Goal: Transaction & Acquisition: Purchase product/service

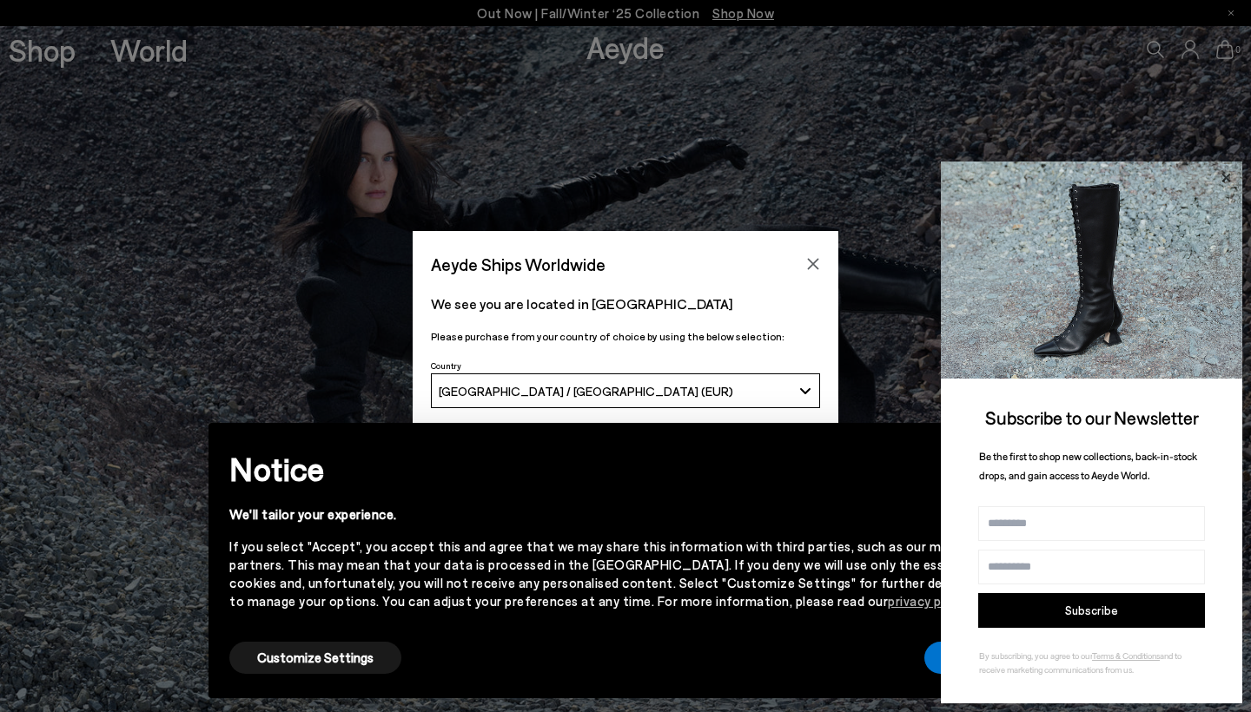
click at [1041, 178] on icon at bounding box center [1225, 177] width 9 height 9
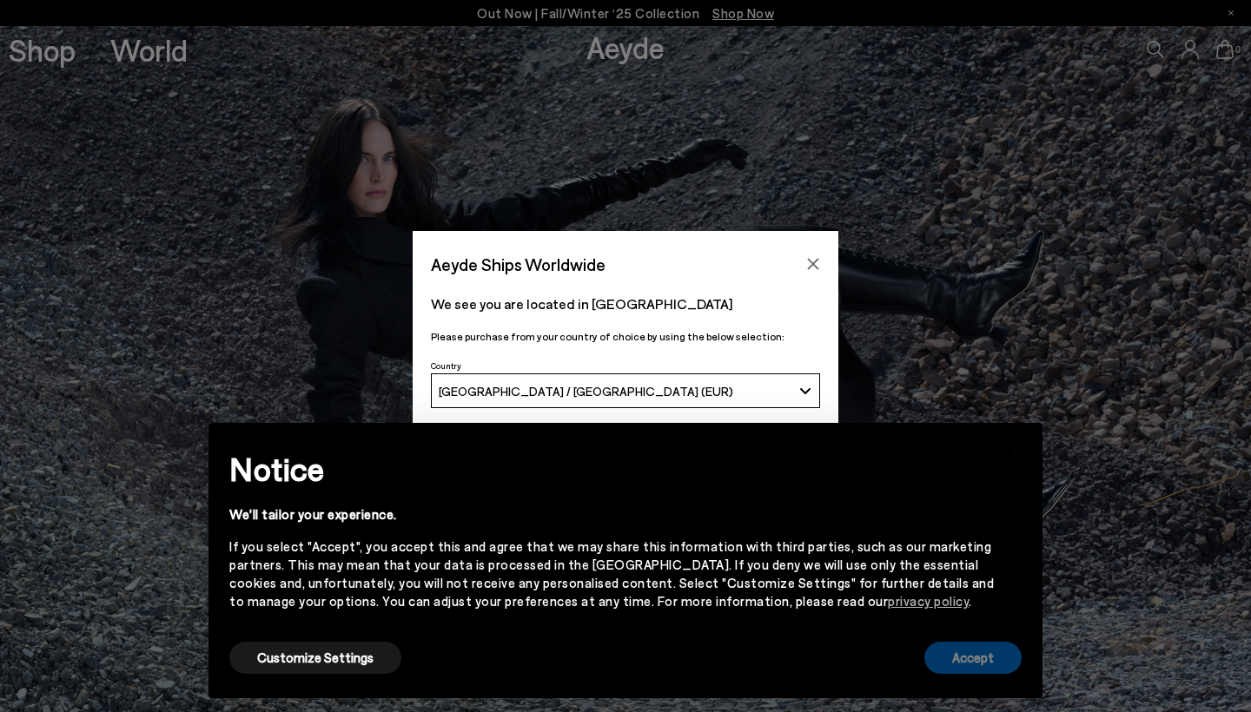
click at [982, 671] on button "Accept" at bounding box center [972, 658] width 97 height 32
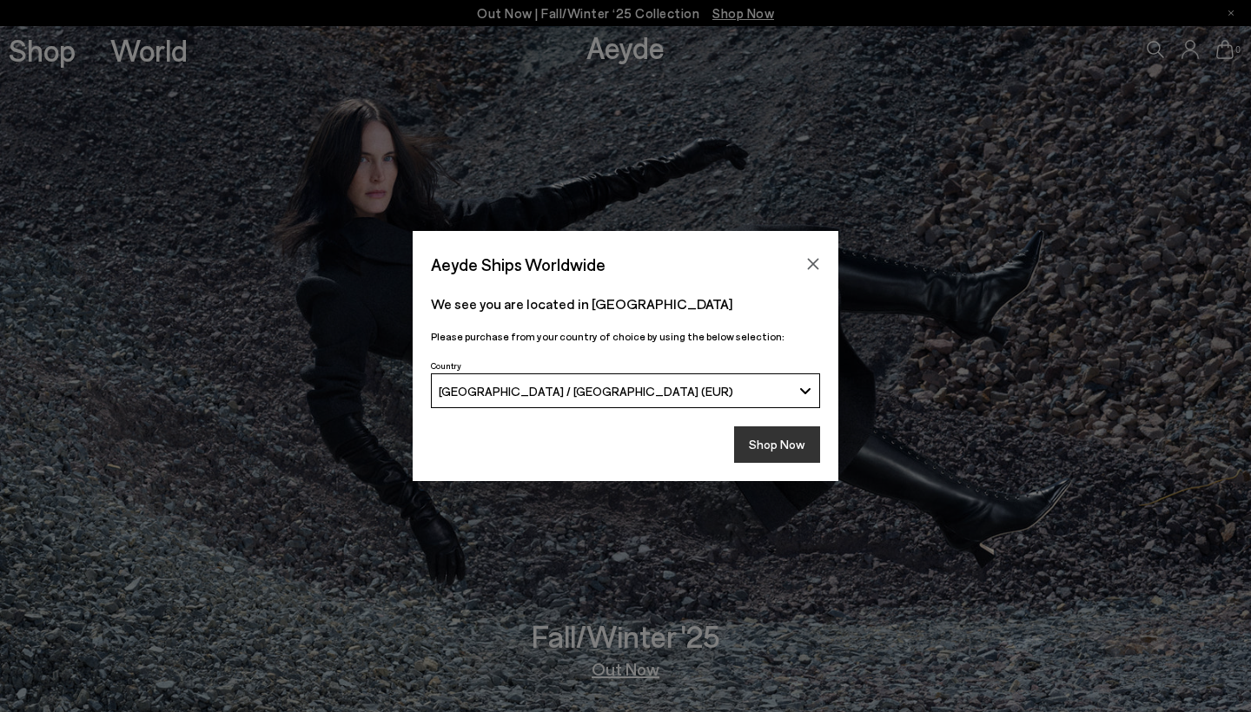
click at [778, 448] on button "Shop Now" at bounding box center [777, 445] width 86 height 36
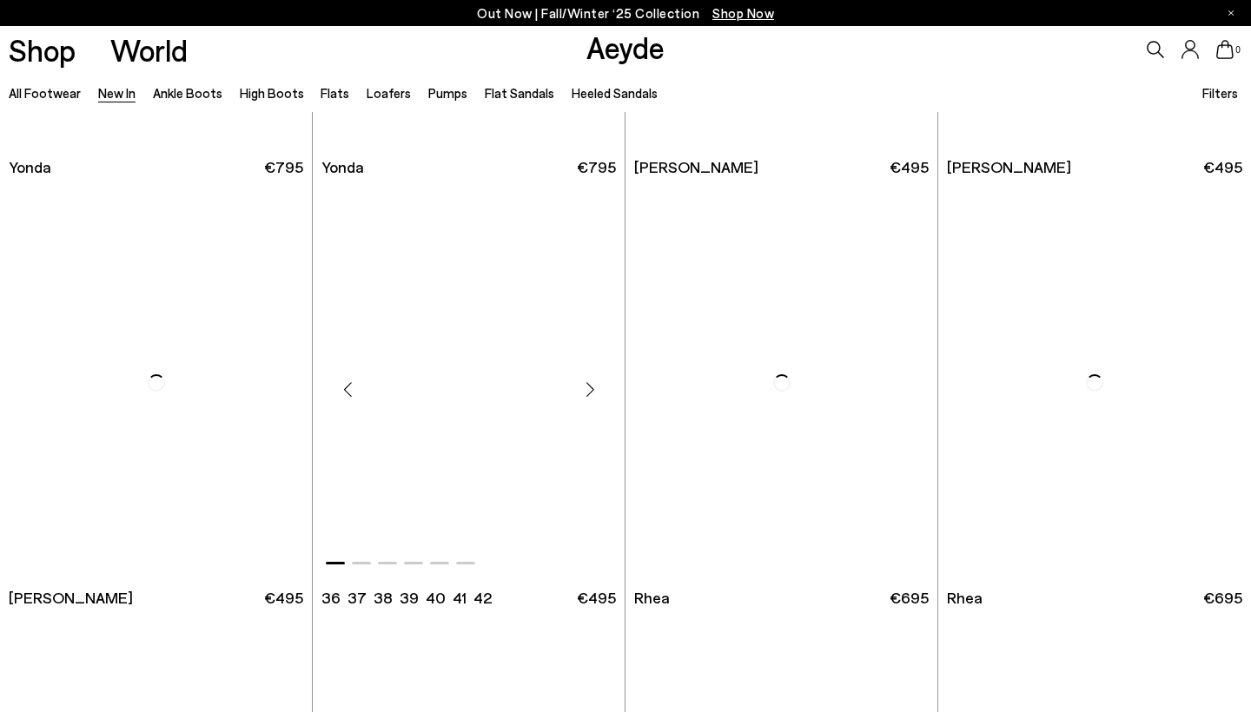
scroll to position [2944, 0]
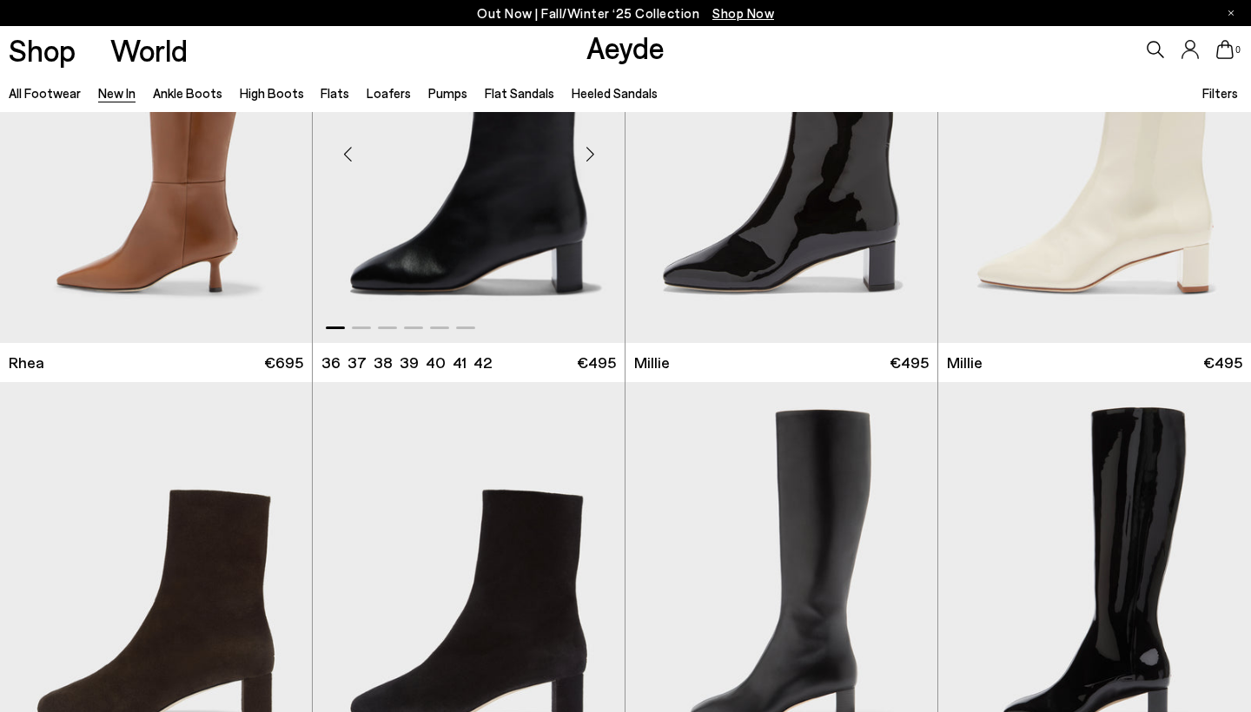
scroll to position [3754, 0]
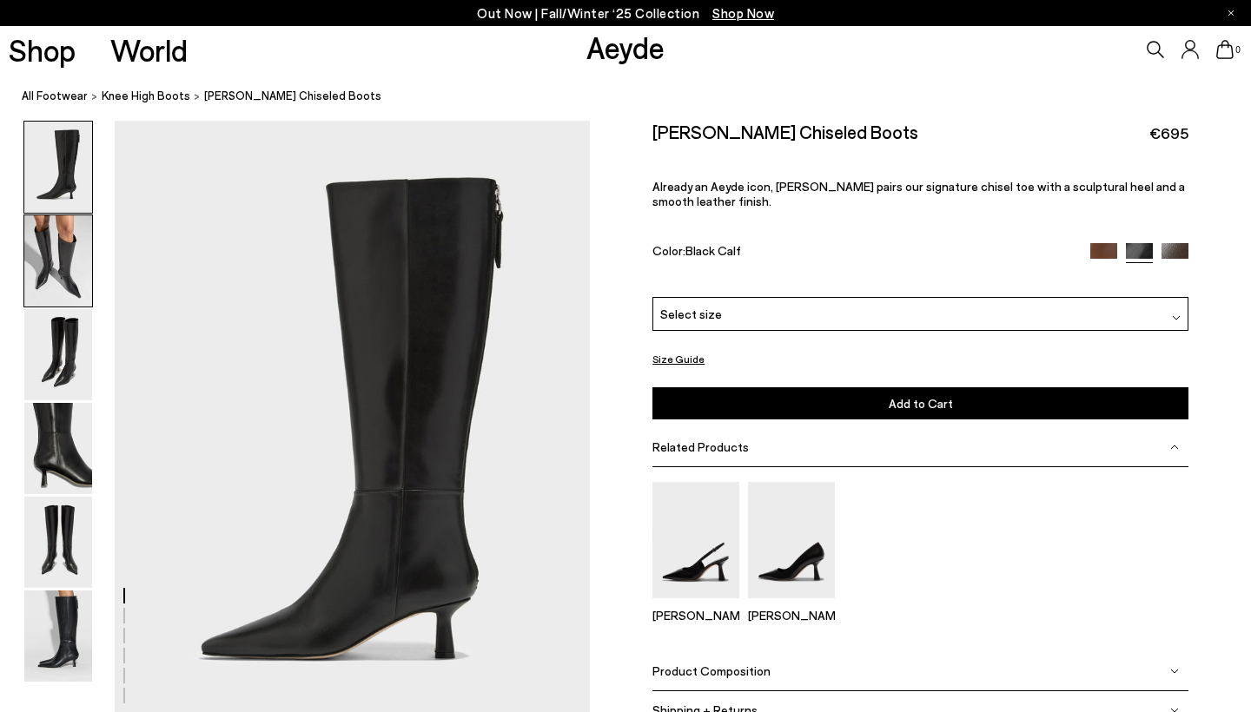
click at [80, 267] on img at bounding box center [58, 260] width 68 height 91
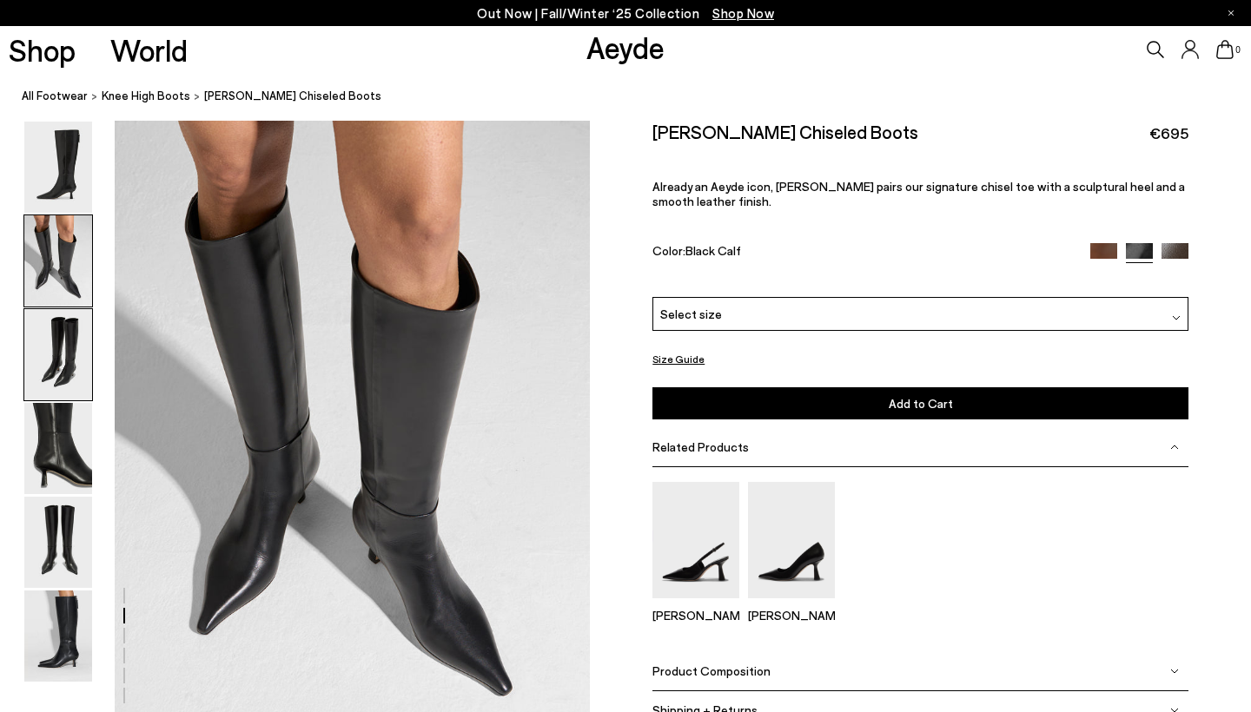
click at [52, 367] on img at bounding box center [58, 354] width 68 height 91
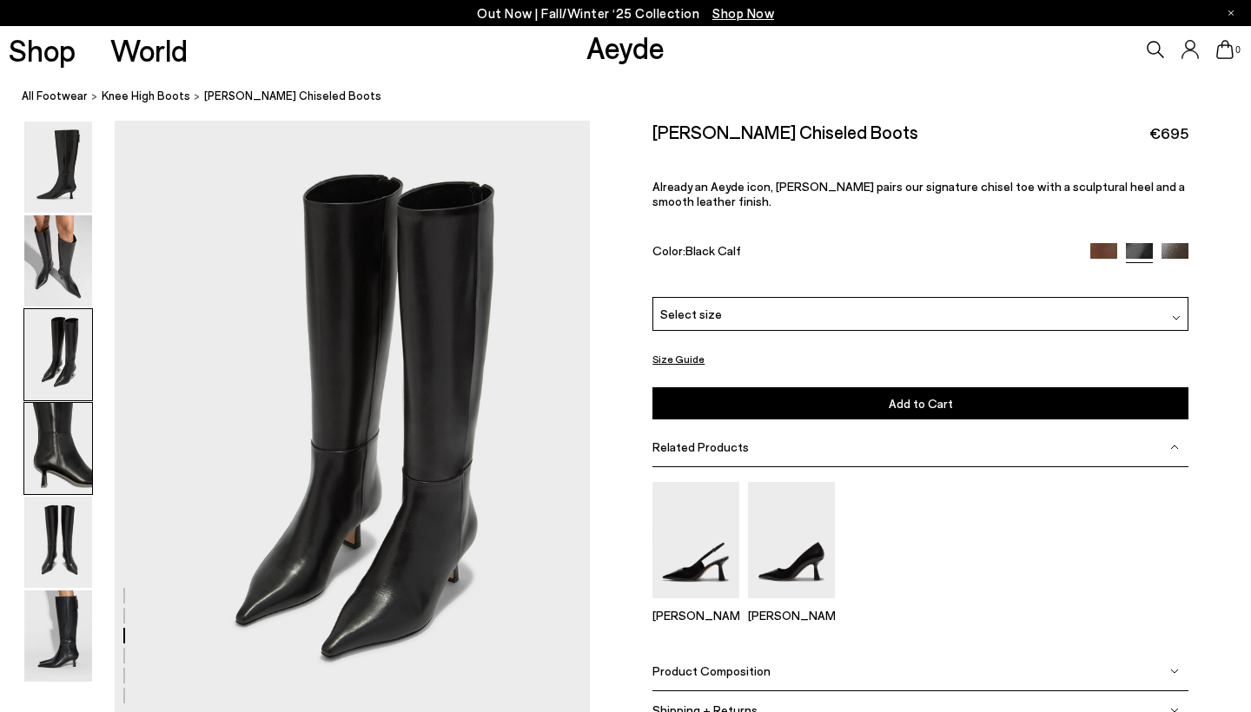
click at [52, 416] on img at bounding box center [58, 448] width 68 height 91
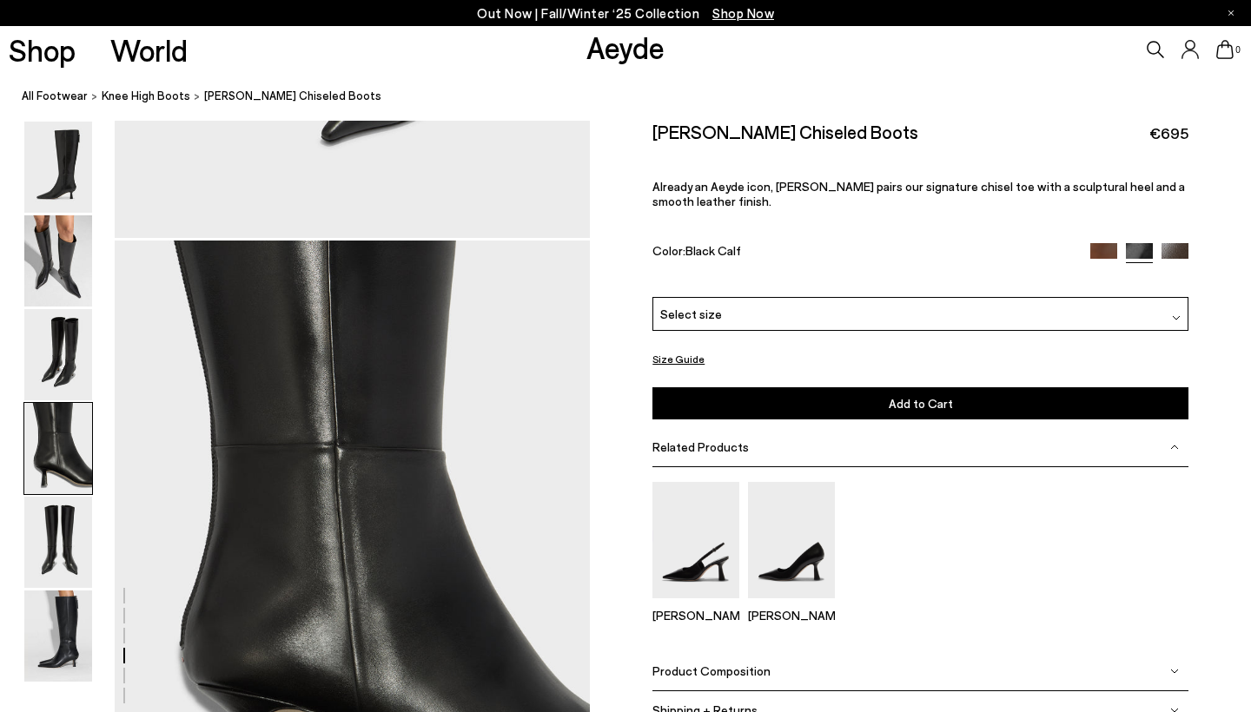
scroll to position [1910, 0]
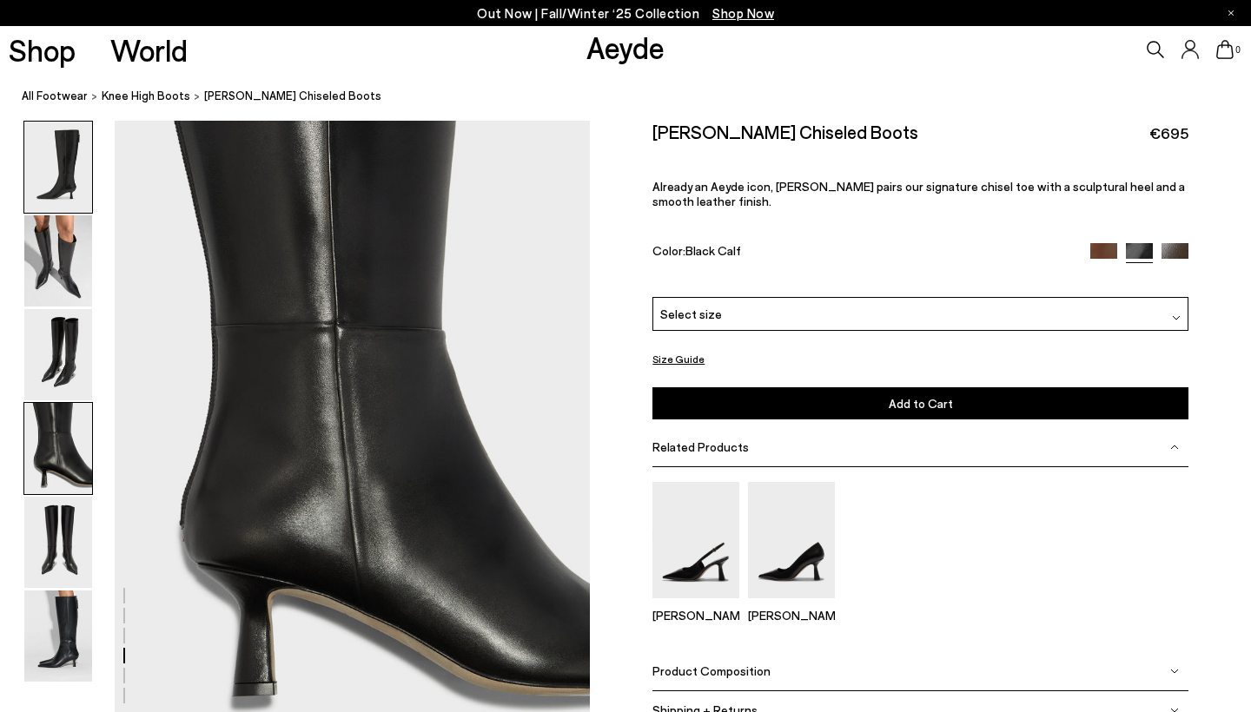
click at [74, 211] on img at bounding box center [58, 167] width 68 height 91
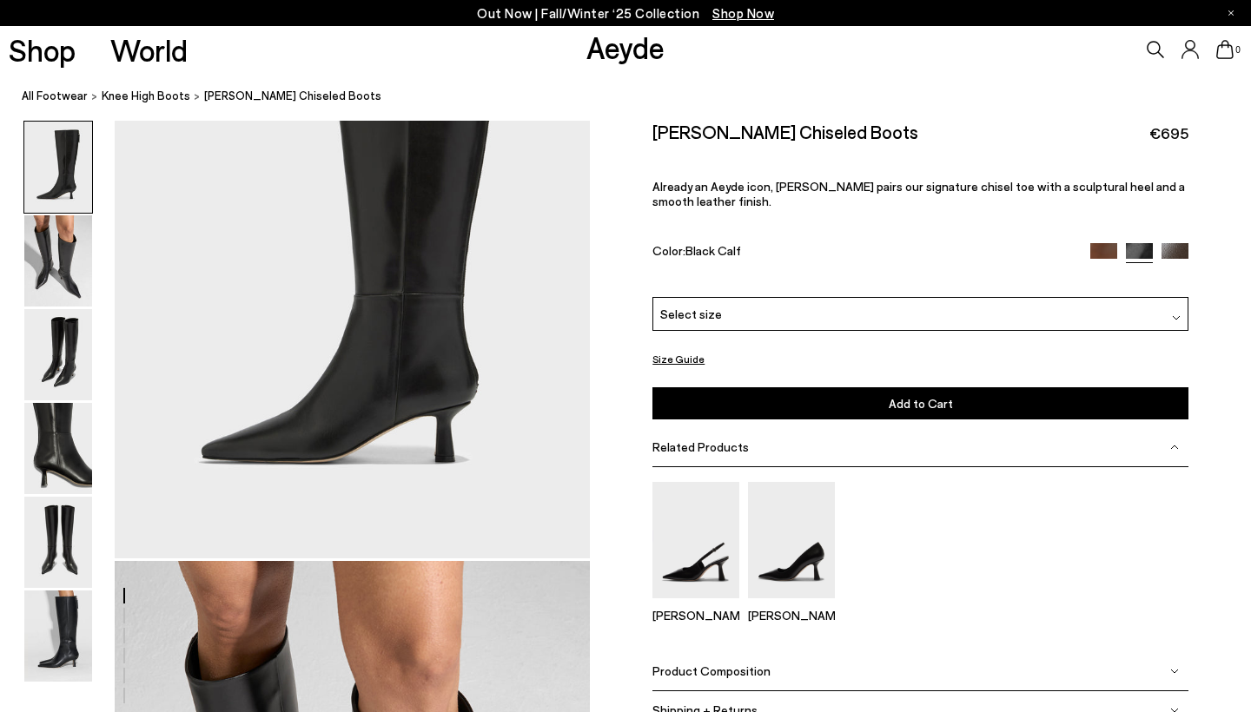
scroll to position [248, 0]
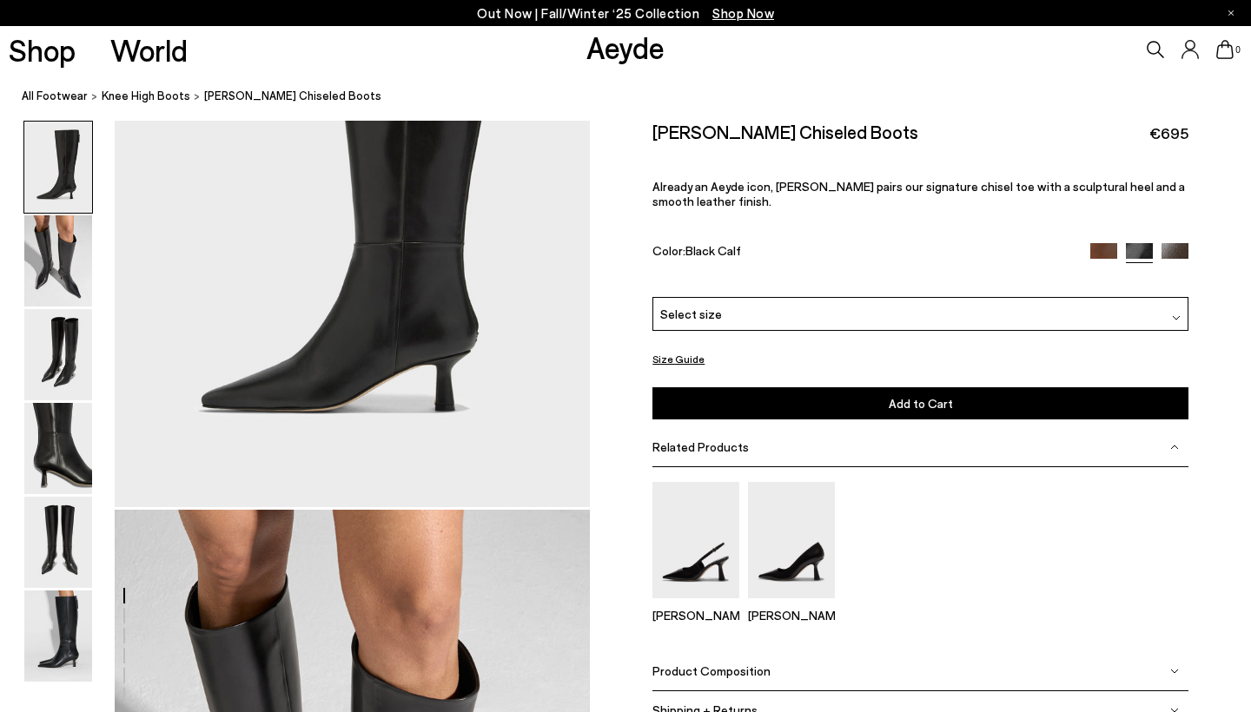
click at [726, 673] on span "Product Composition" at bounding box center [711, 671] width 118 height 15
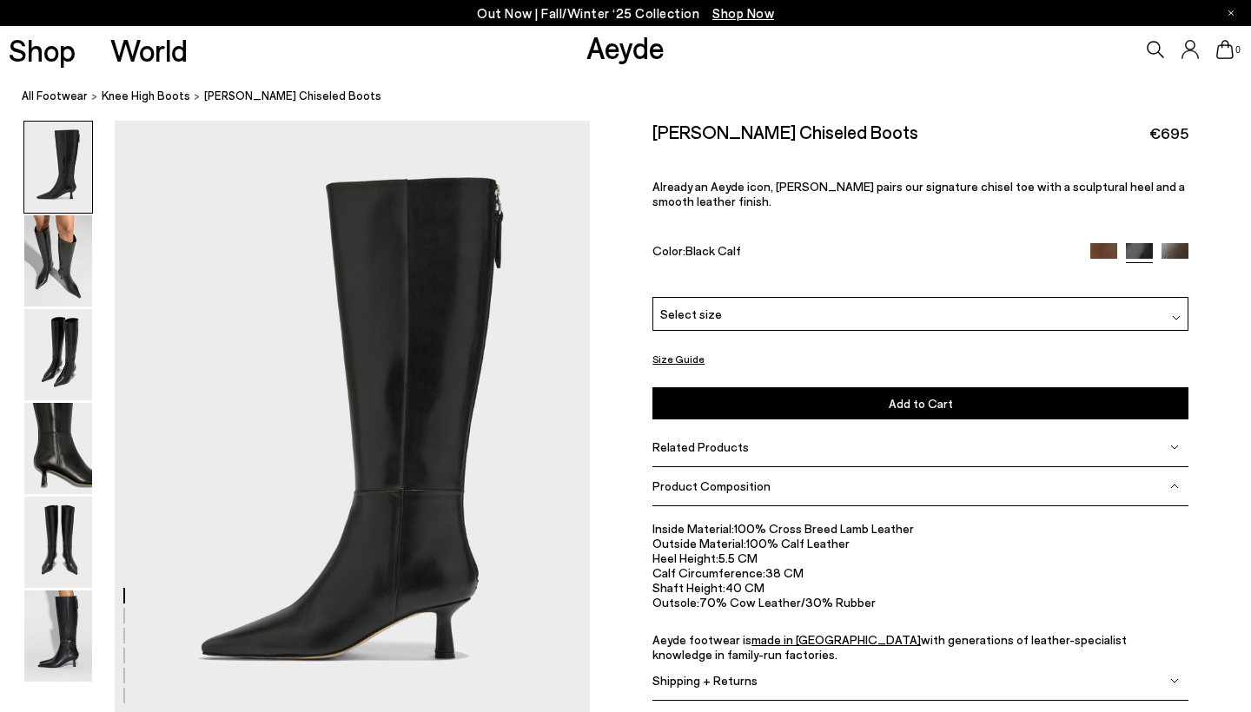
scroll to position [0, 0]
